Goal: Information Seeking & Learning: Learn about a topic

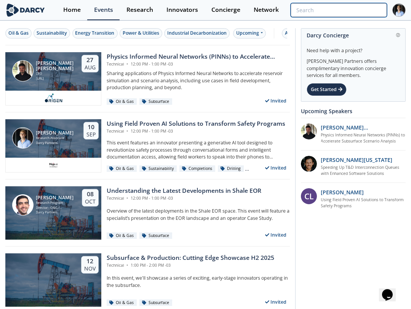
click at [339, 7] on input "search" at bounding box center [338, 10] width 96 height 14
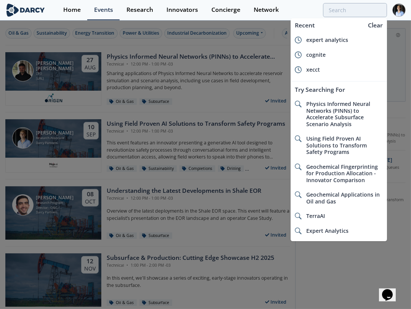
click at [268, 41] on div at bounding box center [205, 154] width 411 height 309
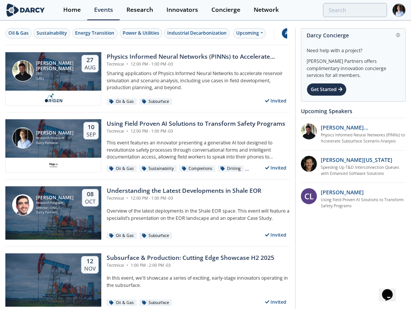
click at [284, 32] on button "All Filters 2" at bounding box center [298, 33] width 32 height 10
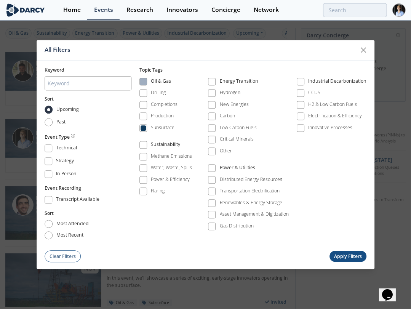
click at [144, 82] on span at bounding box center [142, 81] width 5 height 5
click at [153, 147] on div "Sustainability" at bounding box center [165, 145] width 29 height 9
click at [217, 82] on label "Energy Transition" at bounding box center [248, 82] width 81 height 10
click at [240, 162] on ul "Hydrogen New Energies Carbon Low Carbon Fuels Critical Minerals Other" at bounding box center [248, 125] width 81 height 75
drag, startPoint x: 222, startPoint y: 158, endPoint x: 219, endPoint y: 167, distance: 10.5
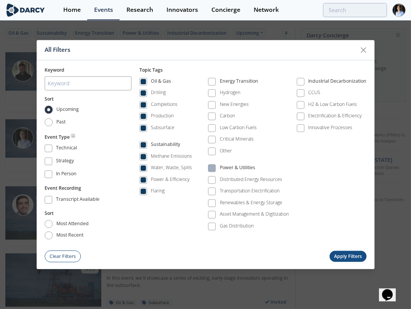
click at [222, 158] on ul "Hydrogen New Energies Carbon Low Carbon Fuels Critical Minerals Other" at bounding box center [248, 125] width 81 height 75
click at [219, 168] on label "Power & Utilities" at bounding box center [248, 168] width 81 height 10
click at [211, 166] on span at bounding box center [211, 168] width 5 height 5
click at [213, 80] on span at bounding box center [211, 81] width 5 height 5
click at [299, 81] on span at bounding box center [300, 81] width 5 height 5
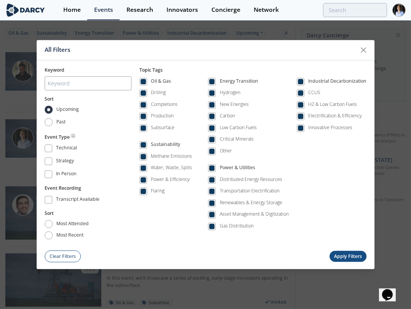
click at [344, 257] on button "Apply Filters" at bounding box center [347, 256] width 37 height 11
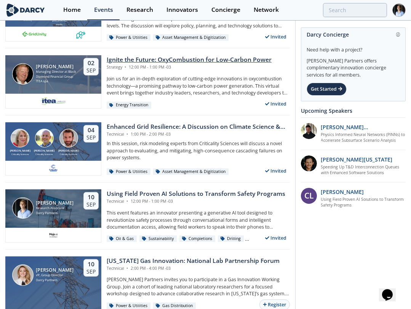
scroll to position [211, 0]
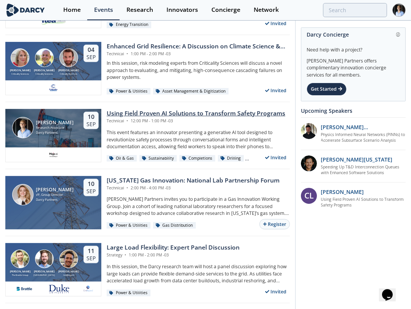
click at [172, 112] on div "Using Field Proven AI Solutions to Transform Safety Programs" at bounding box center [196, 113] width 179 height 9
